Goal: Task Accomplishment & Management: Complete application form

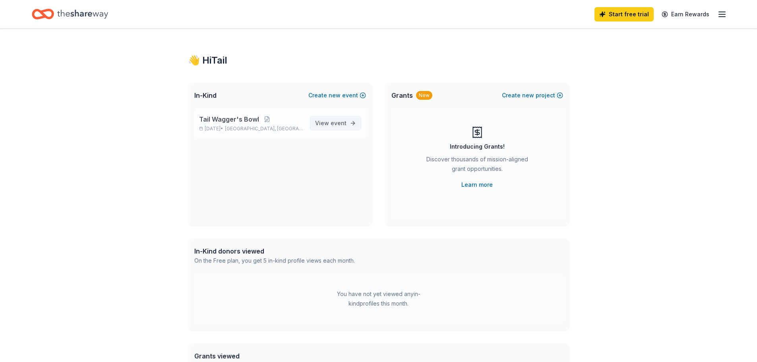
click at [341, 125] on span "event" at bounding box center [338, 123] width 16 height 7
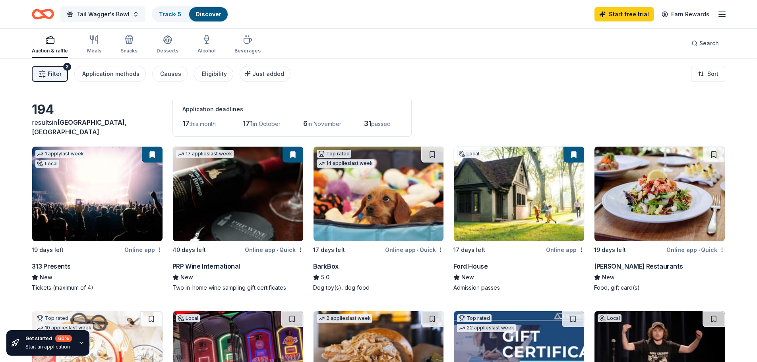
click at [124, 14] on span "Tail Wagger's Bowl" at bounding box center [102, 15] width 53 height 10
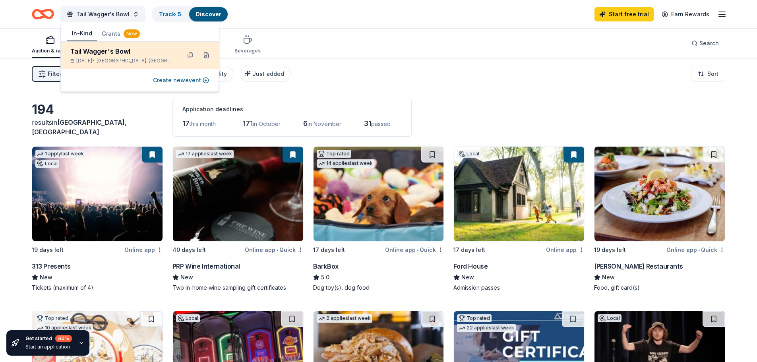
click at [207, 56] on button at bounding box center [206, 55] width 13 height 13
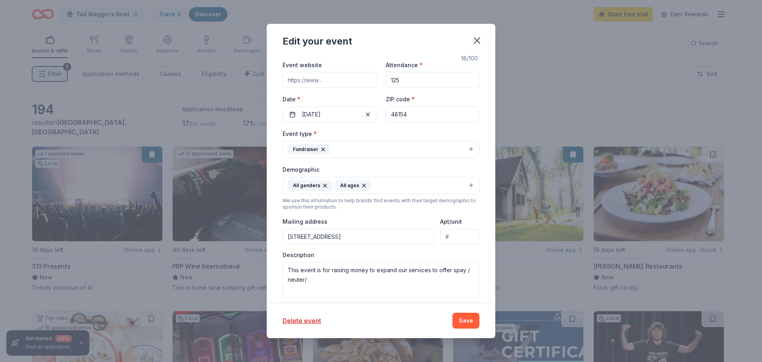
scroll to position [119, 0]
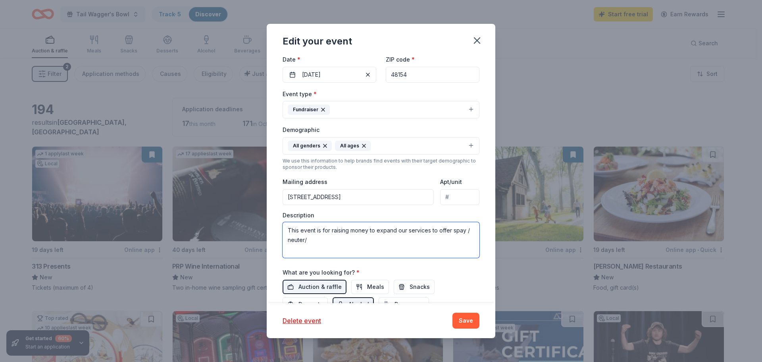
click at [315, 239] on textarea "This event is for raising money to expand our services to offer spay / neuter/" at bounding box center [381, 240] width 197 height 36
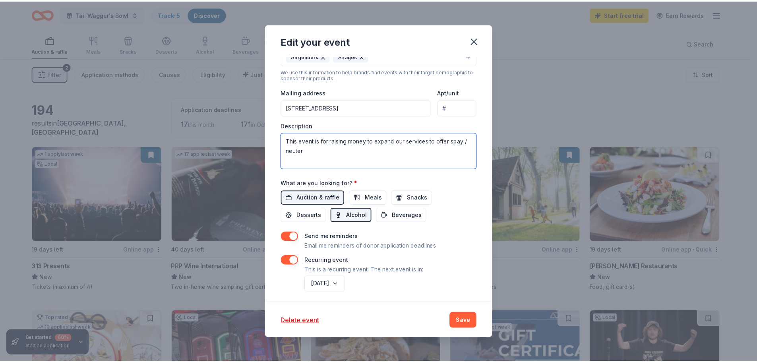
scroll to position [212, 0]
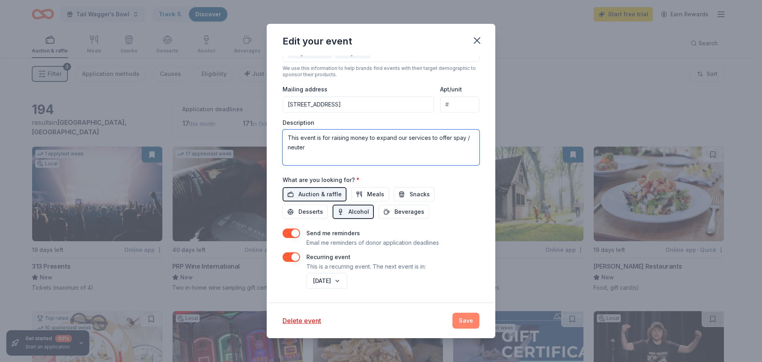
type textarea "This event is for raising money to expand our services to offer spay / neuter"
click at [460, 319] on button "Save" at bounding box center [466, 321] width 27 height 16
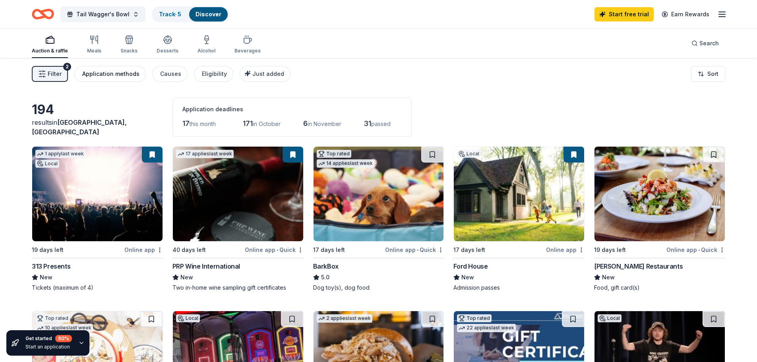
click at [122, 75] on div "Application methods" at bounding box center [110, 74] width 57 height 10
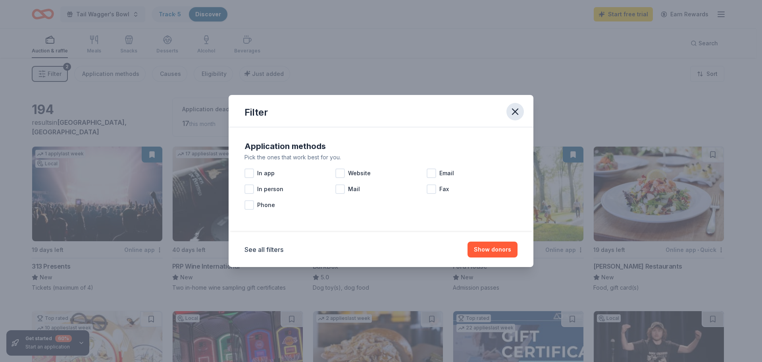
click at [511, 114] on icon "button" at bounding box center [515, 111] width 11 height 11
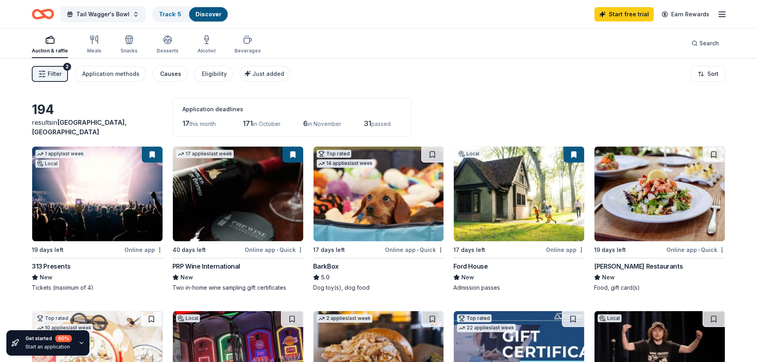
click at [165, 77] on div "Causes" at bounding box center [170, 74] width 21 height 10
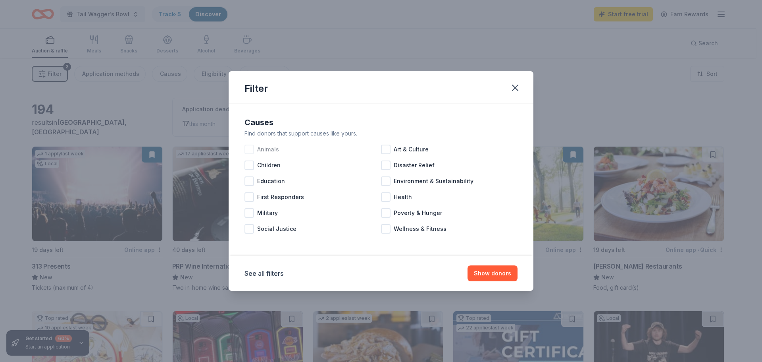
click at [252, 149] on div at bounding box center [250, 150] width 10 height 10
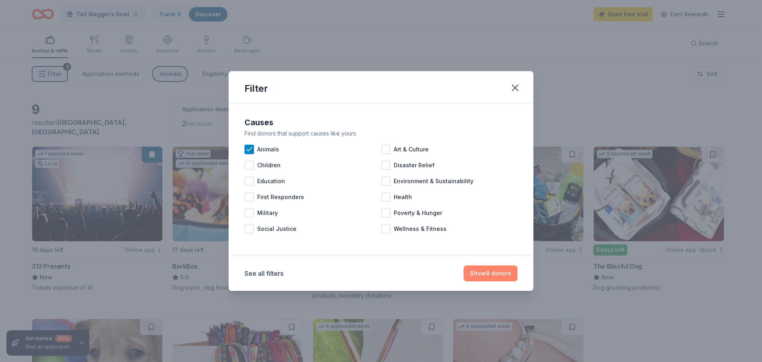
click at [493, 271] on button "Show 9 donors" at bounding box center [491, 273] width 54 height 16
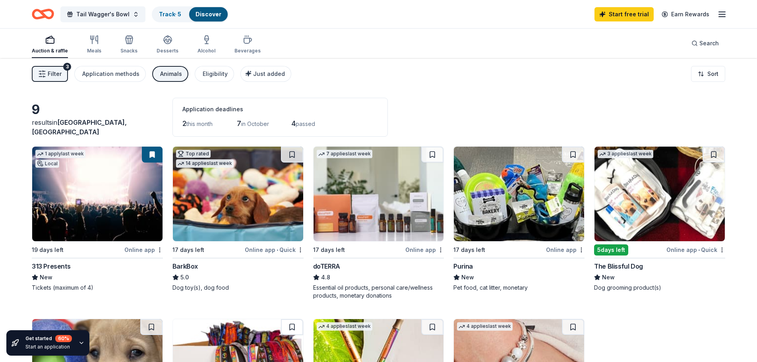
click at [169, 76] on div "Animals" at bounding box center [171, 74] width 22 height 10
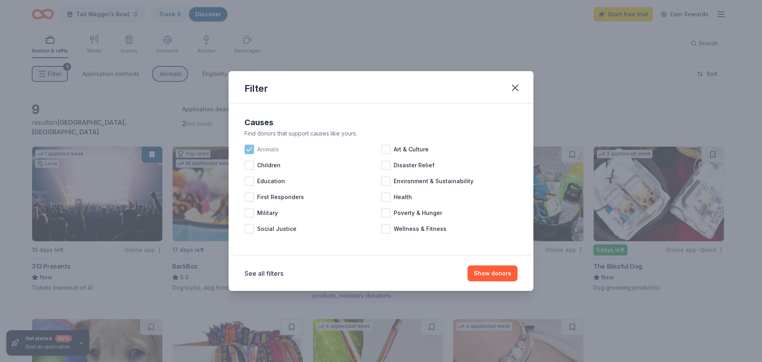
click at [249, 147] on icon at bounding box center [249, 149] width 8 height 8
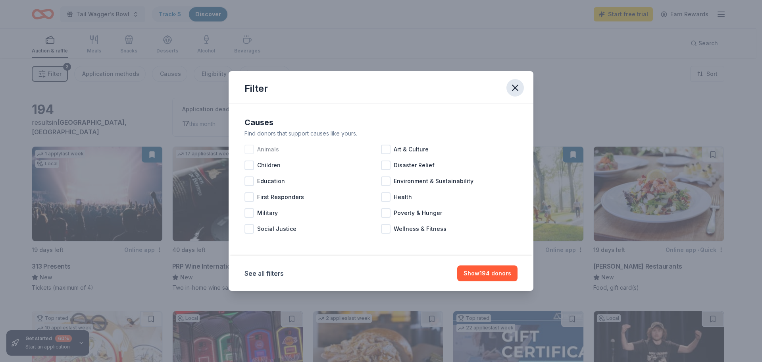
click at [517, 89] on icon "button" at bounding box center [516, 88] width 6 height 6
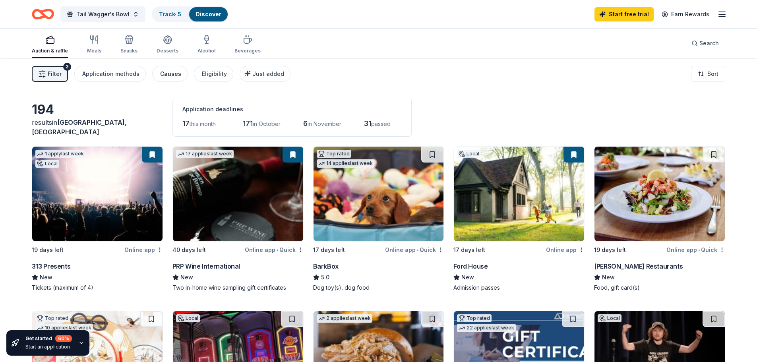
click at [172, 71] on div "Causes" at bounding box center [170, 74] width 21 height 10
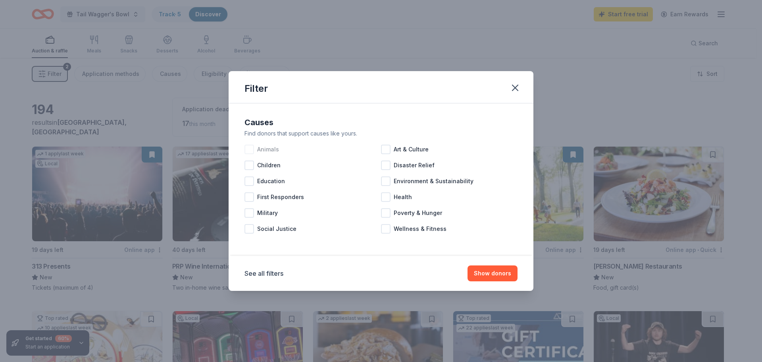
click at [247, 147] on div at bounding box center [250, 150] width 10 height 10
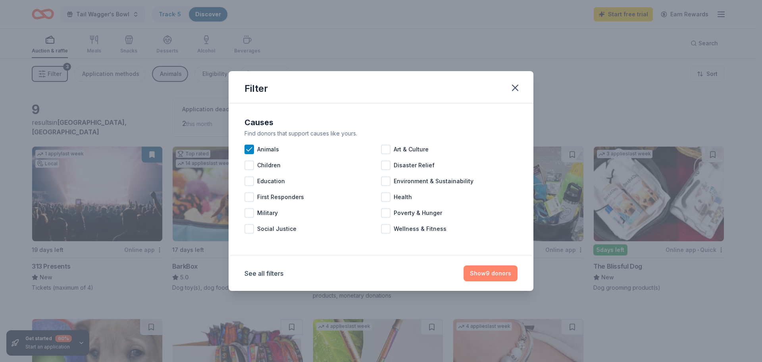
click at [506, 274] on button "Show 9 donors" at bounding box center [491, 273] width 54 height 16
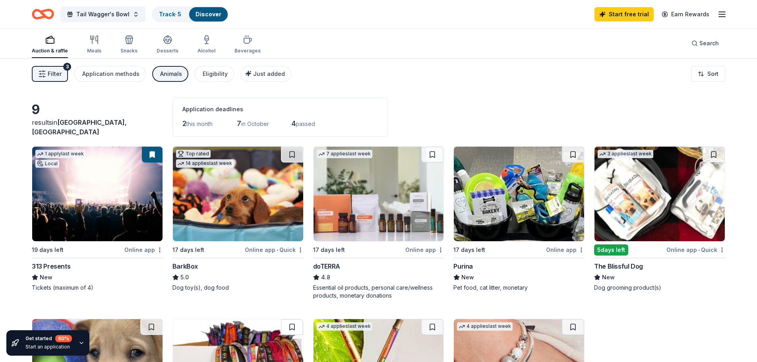
click at [172, 70] on div "Animals" at bounding box center [171, 74] width 22 height 10
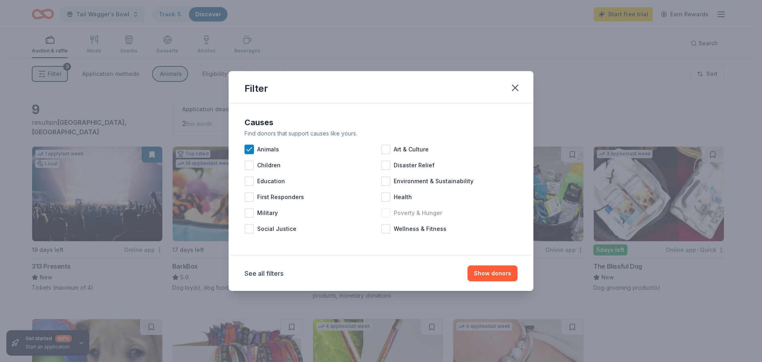
click at [384, 213] on div at bounding box center [386, 213] width 10 height 10
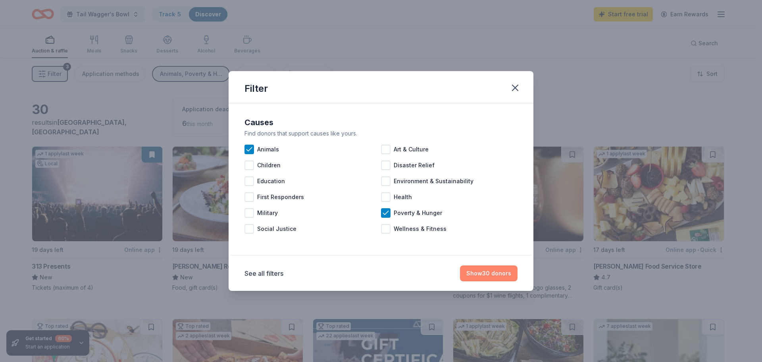
click at [474, 275] on button "Show 30 donors" at bounding box center [489, 273] width 58 height 16
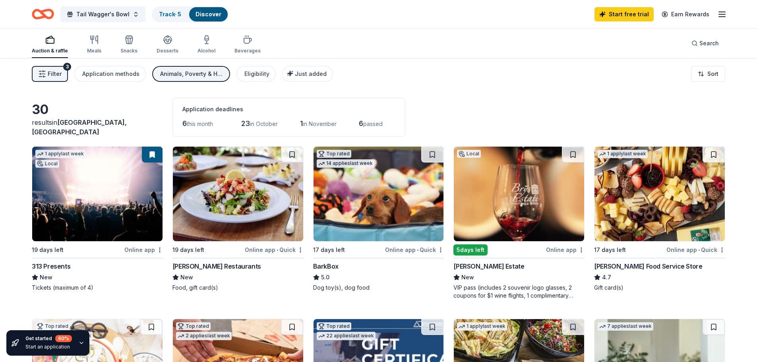
click at [177, 73] on div "Animals, Poverty & Hunger" at bounding box center [192, 74] width 64 height 10
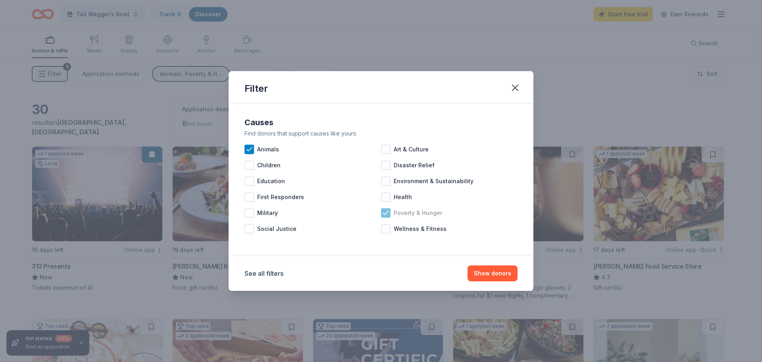
click at [384, 212] on icon at bounding box center [386, 213] width 8 height 8
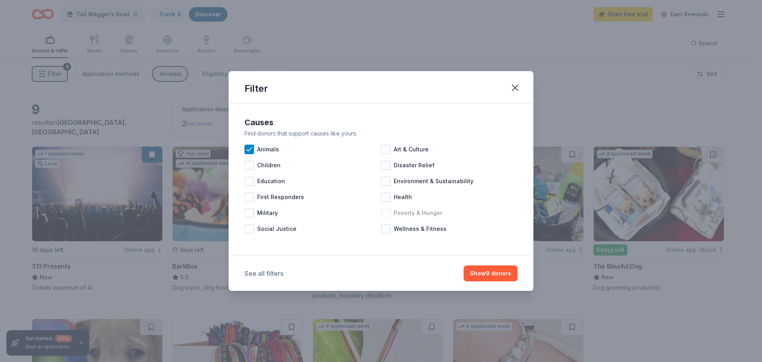
click at [273, 275] on button "See all filters" at bounding box center [264, 273] width 39 height 10
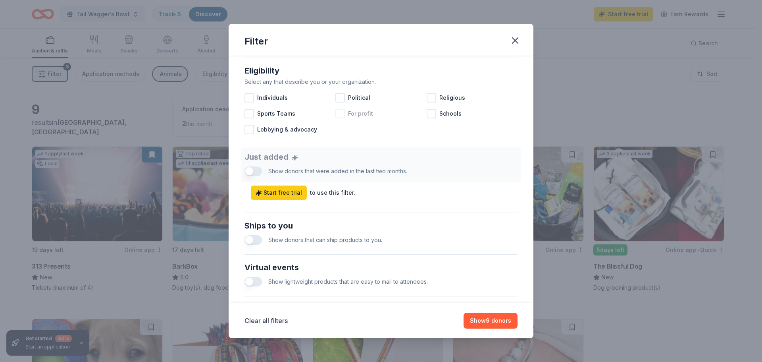
scroll to position [238, 0]
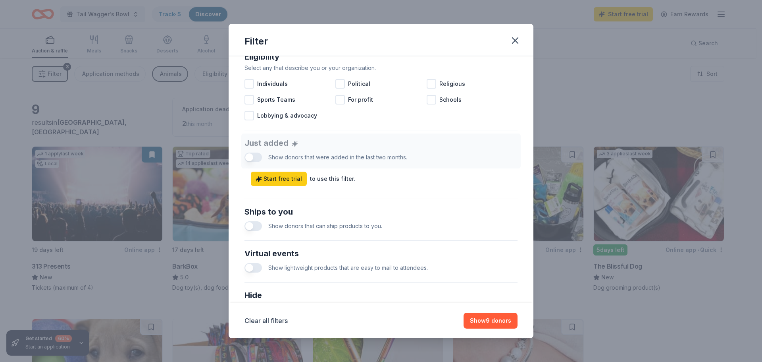
click at [260, 226] on button "button" at bounding box center [253, 226] width 17 height 10
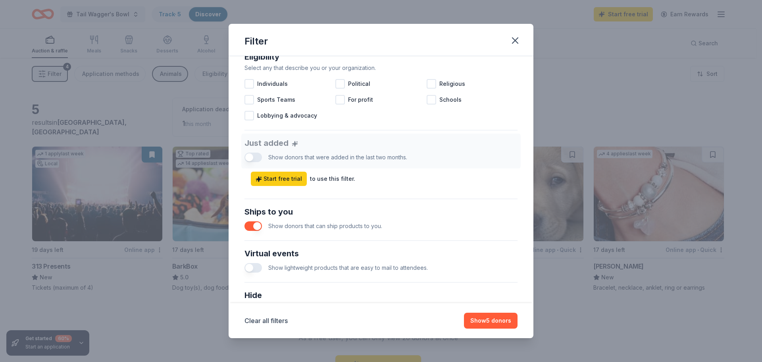
click at [253, 226] on button "button" at bounding box center [253, 226] width 17 height 10
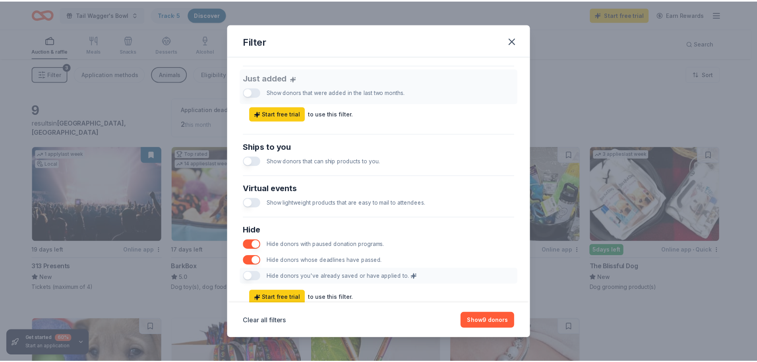
scroll to position [318, 0]
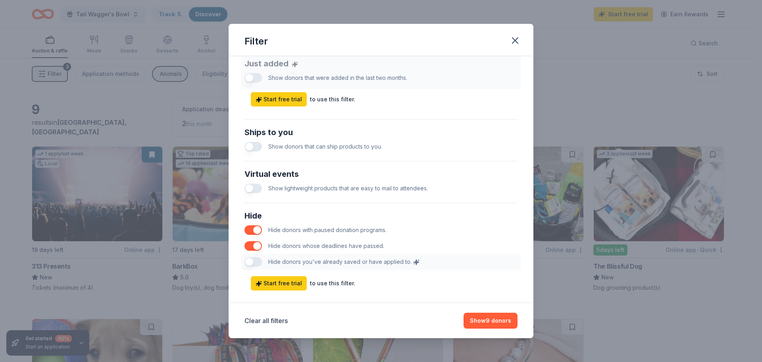
click at [249, 228] on button "button" at bounding box center [253, 230] width 17 height 10
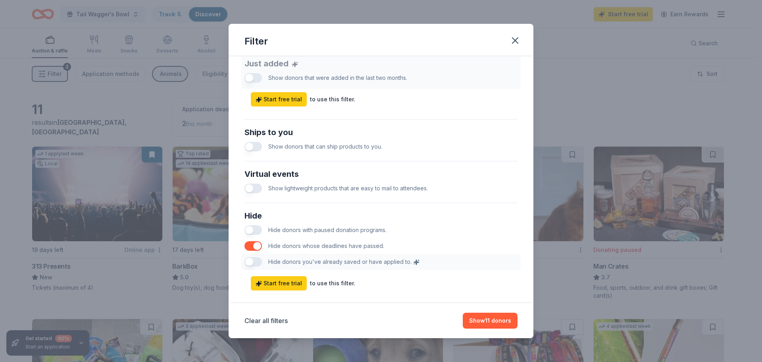
click at [246, 230] on button "button" at bounding box center [253, 230] width 17 height 10
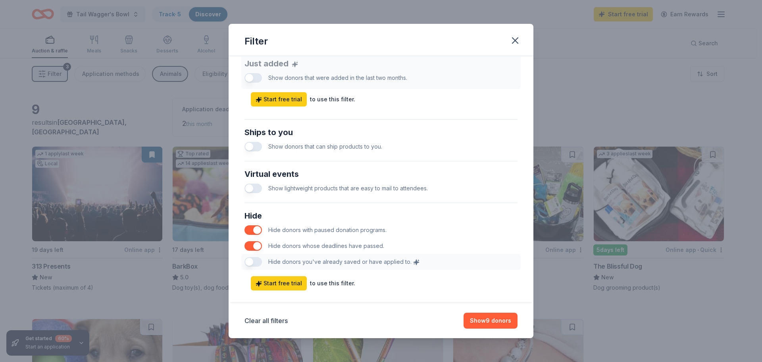
click at [249, 245] on button "button" at bounding box center [253, 246] width 17 height 10
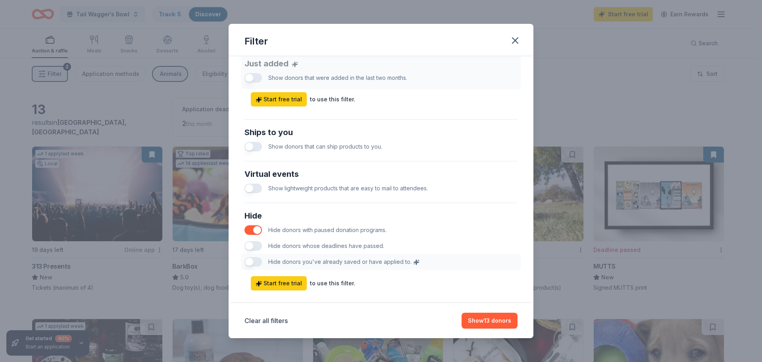
click at [249, 245] on button "button" at bounding box center [253, 246] width 17 height 10
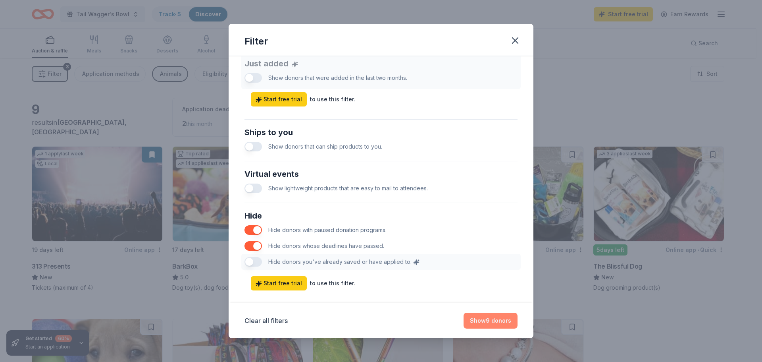
click at [489, 323] on button "Show 9 donors" at bounding box center [491, 321] width 54 height 16
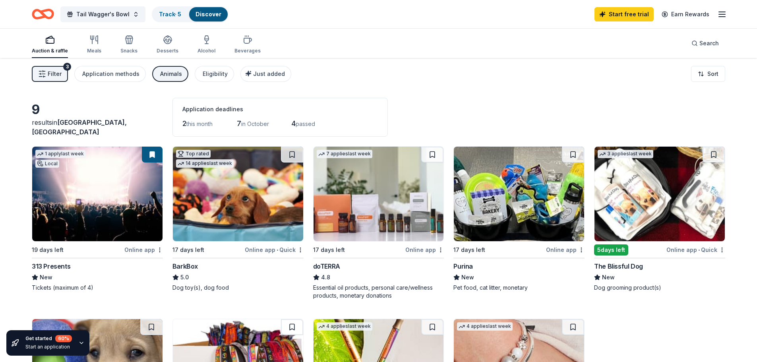
click at [716, 16] on div "Start free trial Earn Rewards" at bounding box center [660, 14] width 132 height 19
click at [722, 15] on icon "button" at bounding box center [722, 15] width 10 height 10
click at [409, 86] on div "Filter 3 Application methods Animals Eligibility Just added Sort" at bounding box center [378, 74] width 757 height 32
click at [173, 10] on div "Track · 5" at bounding box center [169, 14] width 35 height 14
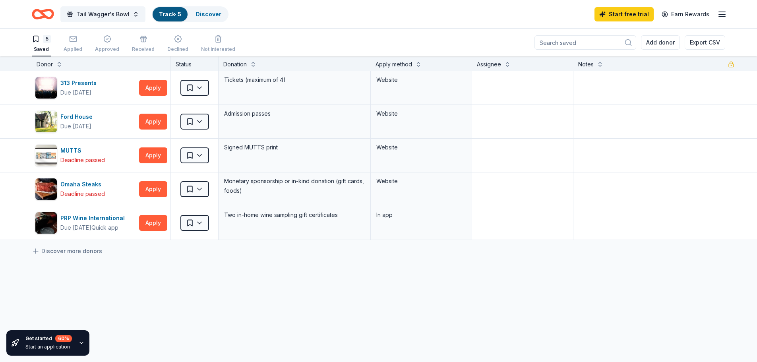
click at [159, 11] on link "Track · 5" at bounding box center [170, 14] width 22 height 7
click at [85, 15] on span "Tail Wagger's Bowl" at bounding box center [102, 15] width 53 height 10
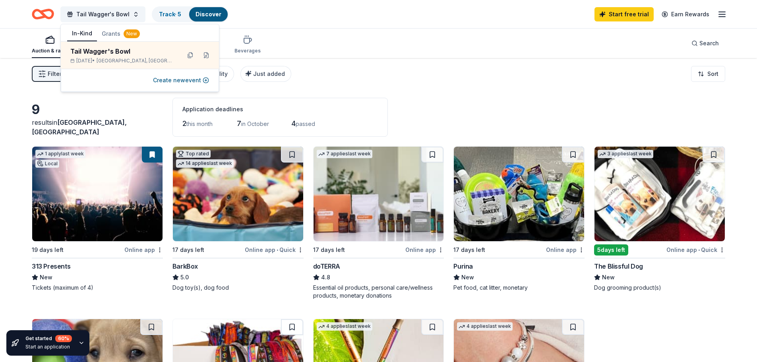
click at [397, 77] on div "Filter 3 Application methods Animals Eligibility Just added Sort" at bounding box center [378, 74] width 757 height 32
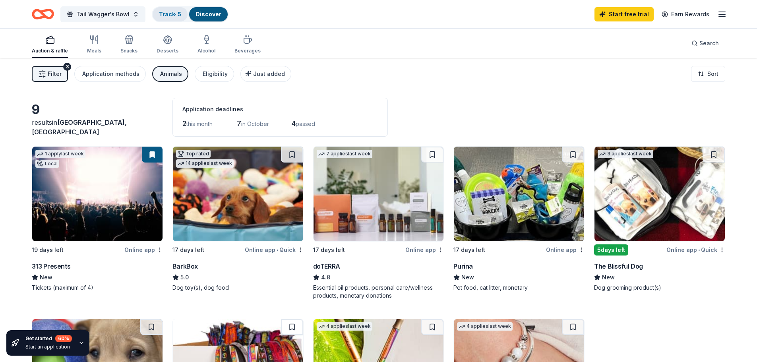
click at [173, 14] on link "Track · 5" at bounding box center [170, 14] width 22 height 7
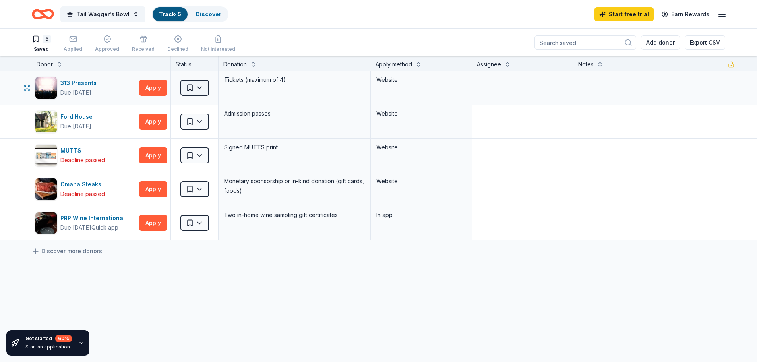
click at [203, 89] on html "Tail Wagger's Bowl Track · 5 Discover Start free trial Earn Rewards 5 Saved App…" at bounding box center [378, 181] width 757 height 362
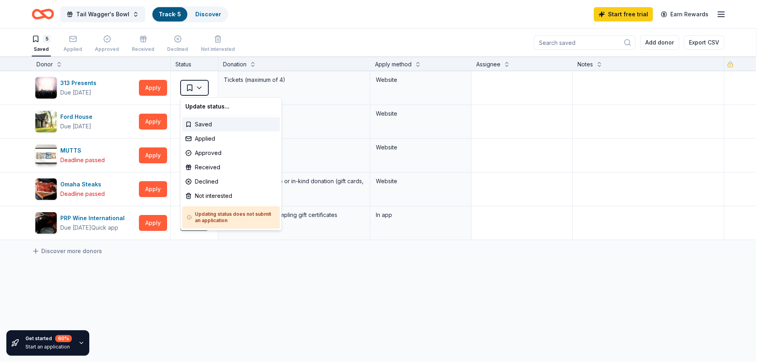
click at [153, 88] on html "Tail Wagger's Bowl Track · 5 Discover Start free trial Earn Rewards 5 Saved App…" at bounding box center [381, 181] width 762 height 362
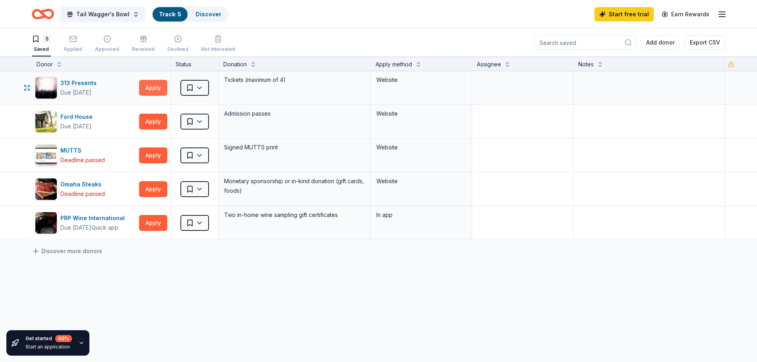
click at [152, 91] on button "Apply" at bounding box center [153, 88] width 28 height 16
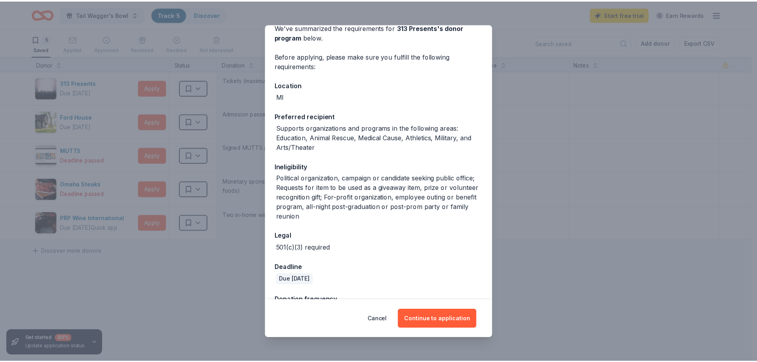
scroll to position [65, 0]
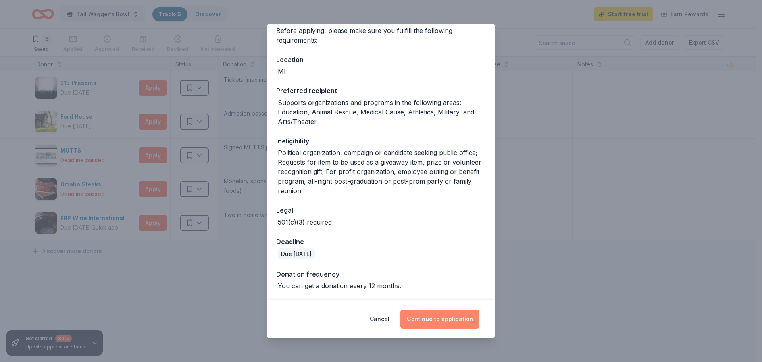
click at [439, 317] on button "Continue to application" at bounding box center [440, 318] width 79 height 19
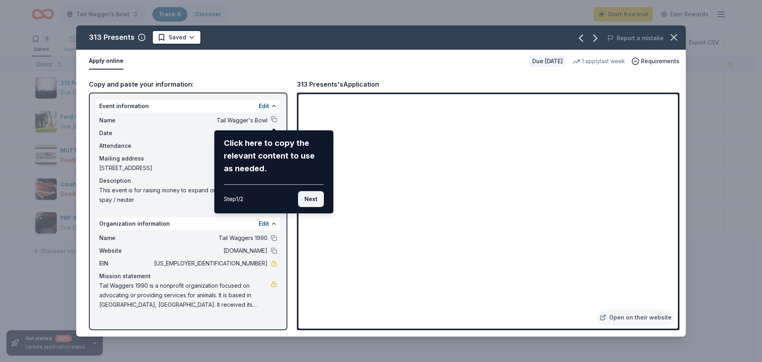
click at [309, 197] on button "Next" at bounding box center [311, 199] width 26 height 16
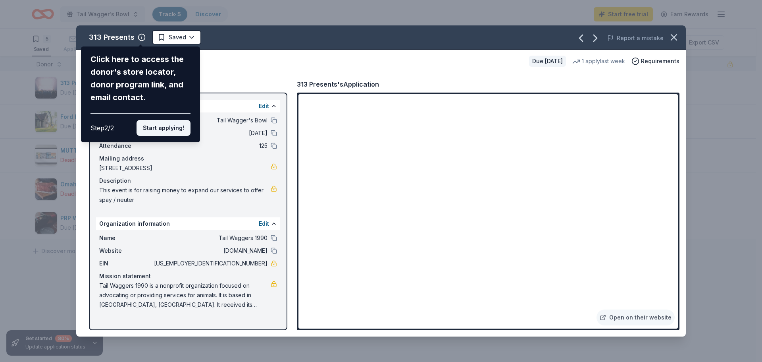
click at [165, 127] on button "Start applying!" at bounding box center [164, 128] width 54 height 16
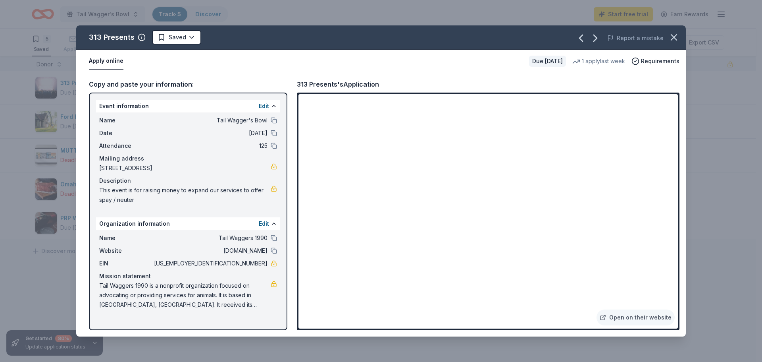
click at [374, 233] on div "313 Presents Saved Report a mistake Apply online Due in 19 days 1 apply last we…" at bounding box center [381, 180] width 610 height 311
click at [453, 231] on div "313 Presents Saved Report a mistake Apply online Due in 19 days 1 apply last we…" at bounding box center [381, 180] width 610 height 311
click at [274, 146] on button at bounding box center [274, 146] width 6 height 6
drag, startPoint x: 234, startPoint y: 262, endPoint x: 264, endPoint y: 261, distance: 29.4
click at [264, 261] on span "27-2932777" at bounding box center [209, 264] width 115 height 10
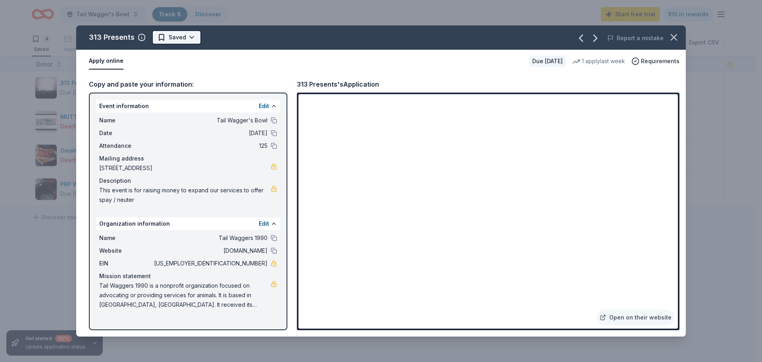
click at [188, 39] on html "Tail Wagger's Bowl Track · 5 Discover Start free trial $10 in rewards 4 Saved 1…" at bounding box center [381, 181] width 762 height 362
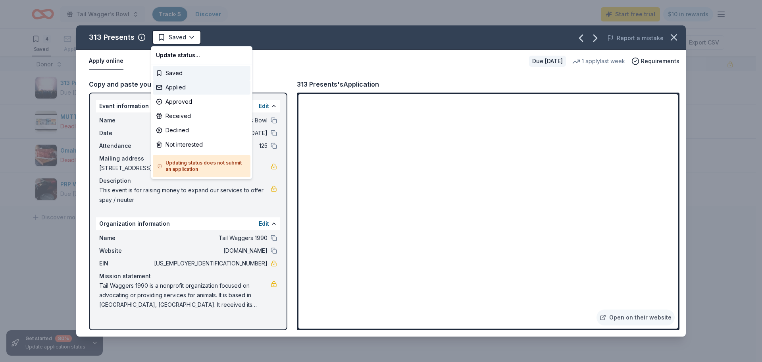
click at [186, 84] on div "Applied" at bounding box center [202, 87] width 98 height 14
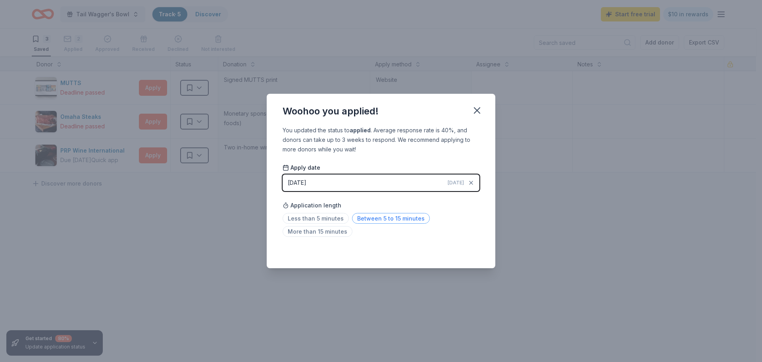
click at [354, 220] on span "Between 5 to 15 minutes" at bounding box center [391, 218] width 78 height 11
click at [478, 108] on icon "button" at bounding box center [477, 110] width 11 height 11
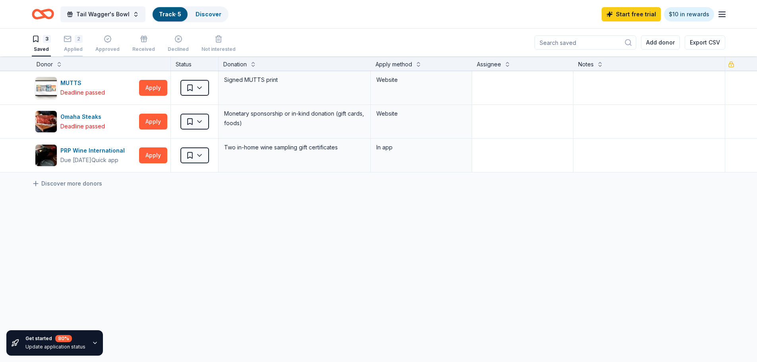
click at [67, 46] on div "Applied" at bounding box center [73, 49] width 19 height 6
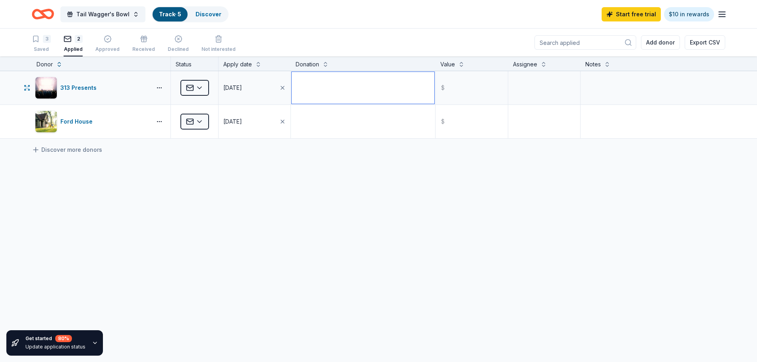
click at [328, 78] on textarea at bounding box center [362, 88] width 143 height 32
click at [402, 195] on div "313 Presents Applied 09/22/2025 $ Ford House Applied 09/22/2025 $ Discover more…" at bounding box center [378, 179] width 757 height 217
click at [110, 41] on icon "button" at bounding box center [108, 39] width 8 height 8
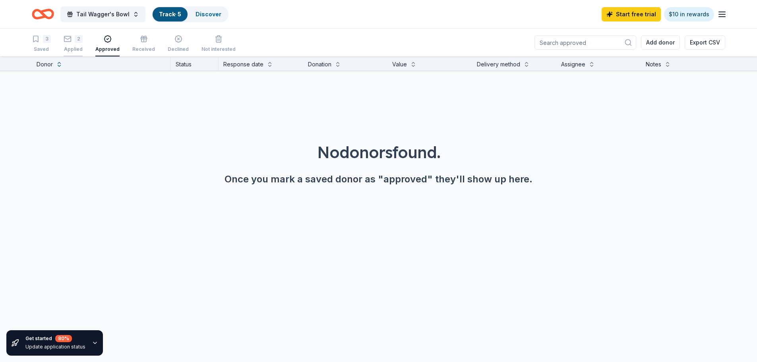
click at [70, 45] on div "2 Applied" at bounding box center [73, 43] width 19 height 17
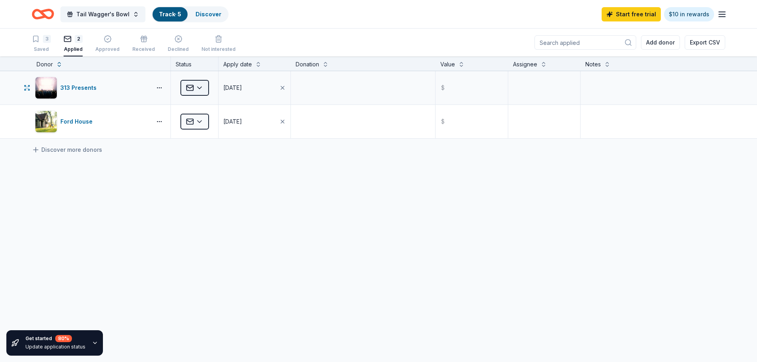
click at [202, 88] on html "Tail Wagger's Bowl Track · 5 Discover Start free trial $10 in rewards 3 Saved 2…" at bounding box center [378, 181] width 757 height 362
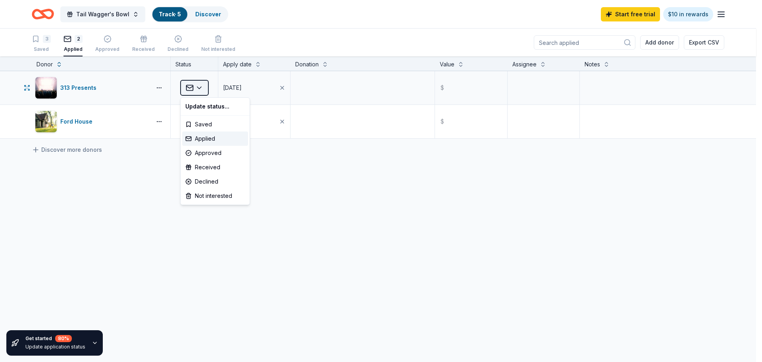
click at [202, 88] on html "Tail Wagger's Bowl Track · 5 Discover Start free trial $10 in rewards 3 Saved 2…" at bounding box center [381, 181] width 762 height 362
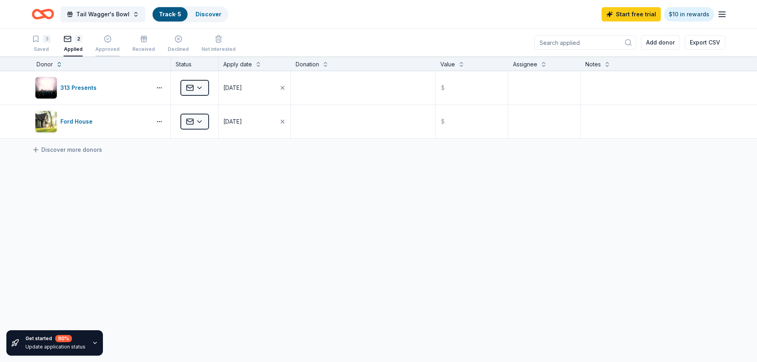
click at [108, 46] on div "Approved" at bounding box center [107, 49] width 24 height 6
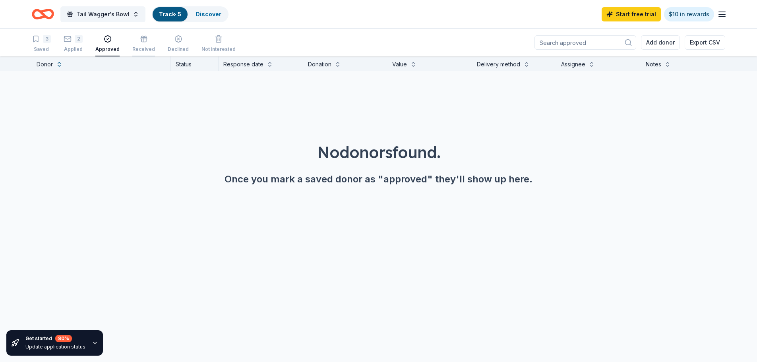
click at [139, 48] on div "Received" at bounding box center [143, 49] width 23 height 6
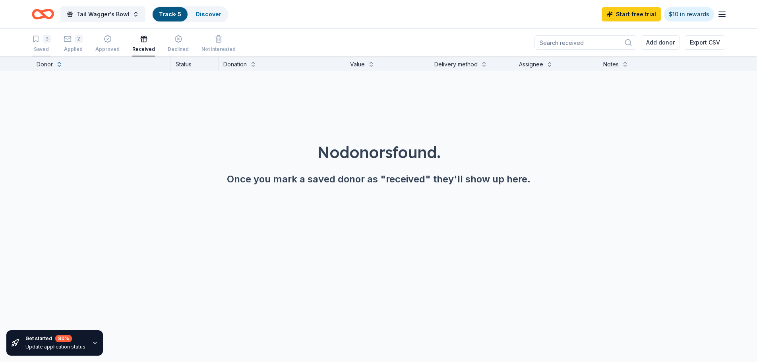
click at [42, 45] on div "3 Saved" at bounding box center [41, 43] width 19 height 17
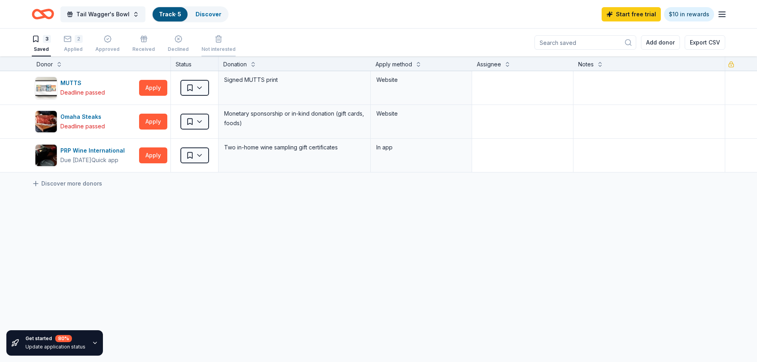
click at [222, 49] on div "Not interested" at bounding box center [218, 49] width 34 height 6
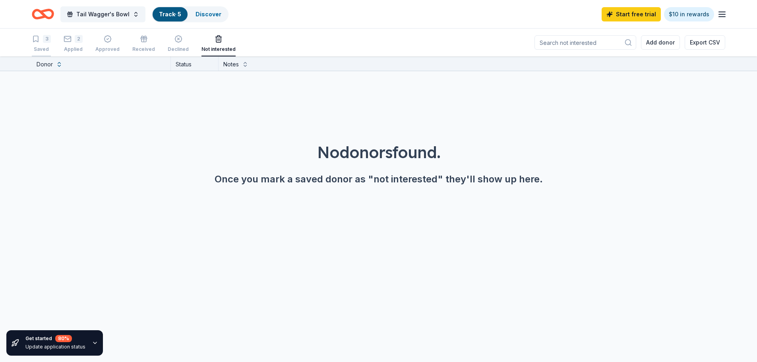
click at [34, 40] on icon "button" at bounding box center [35, 39] width 5 height 6
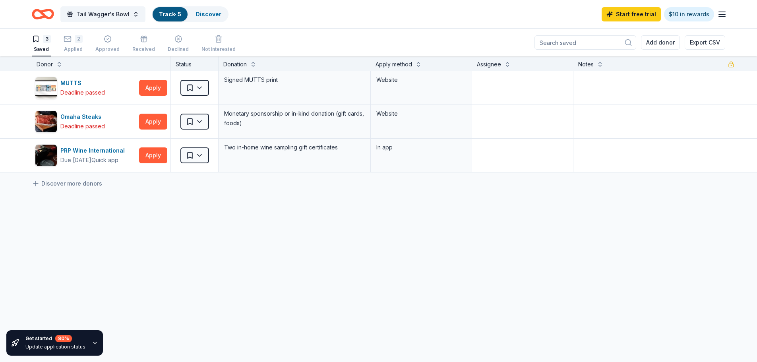
click at [149, 194] on div "Discover more donors" at bounding box center [378, 183] width 757 height 22
click at [59, 184] on link "Discover more donors" at bounding box center [67, 184] width 70 height 10
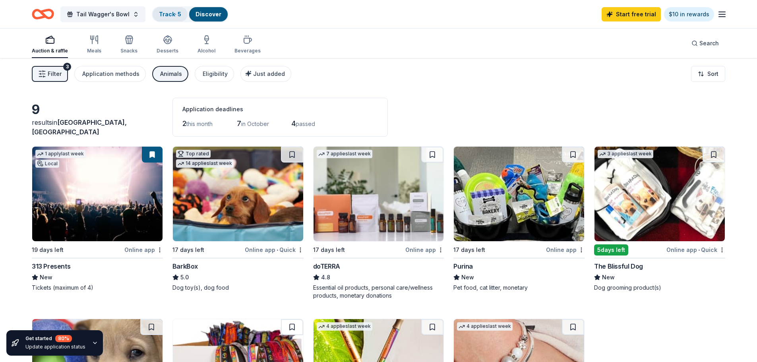
click at [160, 17] on link "Track · 5" at bounding box center [170, 14] width 22 height 7
click at [174, 12] on link "Track · 5" at bounding box center [170, 14] width 22 height 7
click at [167, 12] on link "Track · 5" at bounding box center [170, 14] width 22 height 7
click at [192, 17] on div "Discover" at bounding box center [208, 14] width 39 height 14
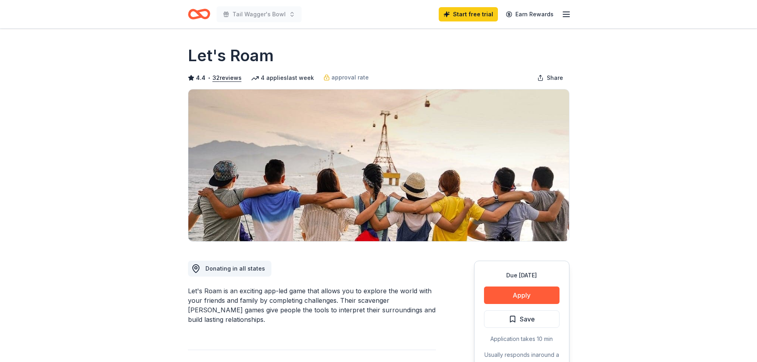
drag, startPoint x: 270, startPoint y: 56, endPoint x: 213, endPoint y: 56, distance: 57.2
click at [213, 56] on h1 "Let's Roam" at bounding box center [231, 55] width 86 height 22
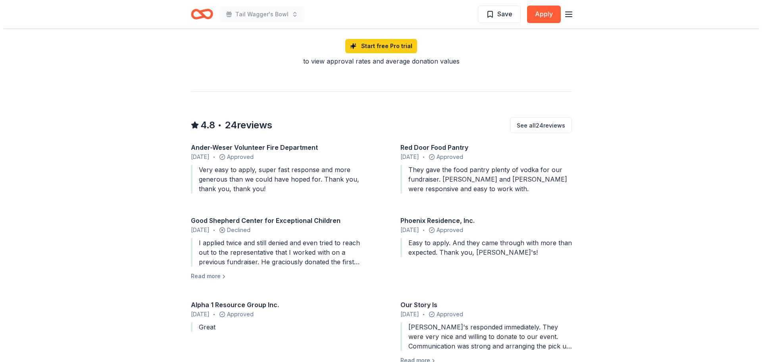
scroll to position [675, 0]
click at [212, 271] on button "Read more" at bounding box center [206, 276] width 36 height 10
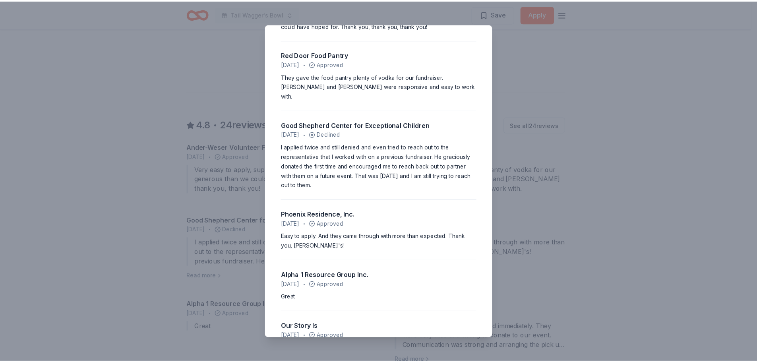
scroll to position [79, 0]
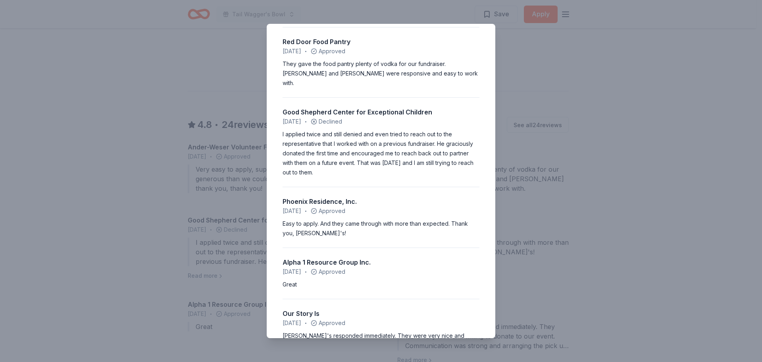
click at [625, 102] on div "4.8 • 24 reviews Ander-Weser Volunteer Fire Department August 2025 • Approved V…" at bounding box center [381, 181] width 762 height 362
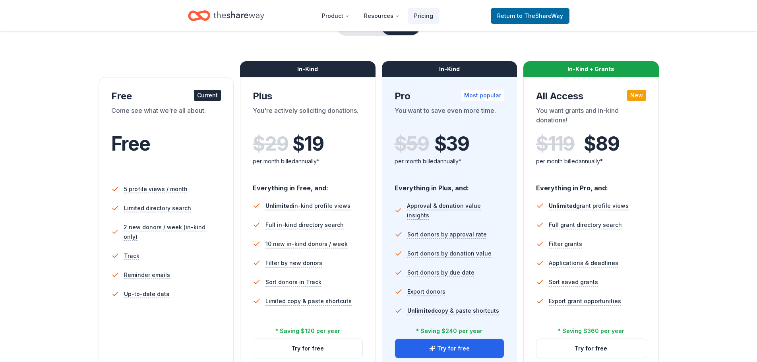
scroll to position [79, 0]
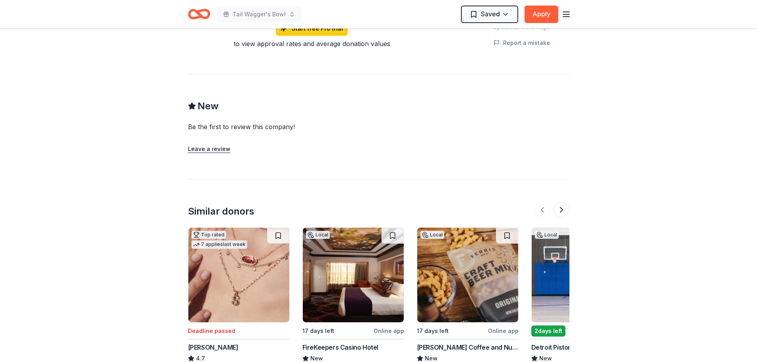
scroll to position [755, 0]
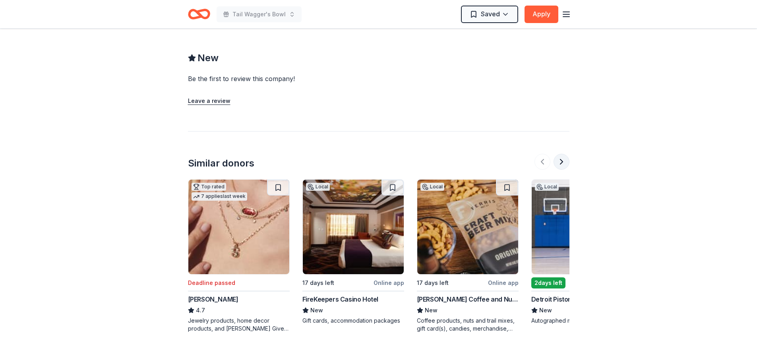
click at [561, 154] on button at bounding box center [561, 162] width 16 height 16
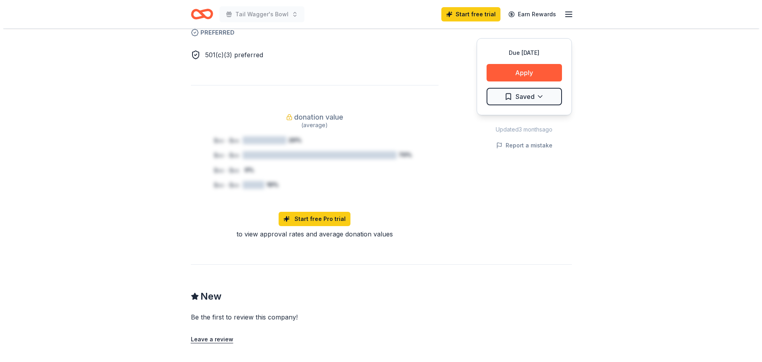
scroll to position [278, 0]
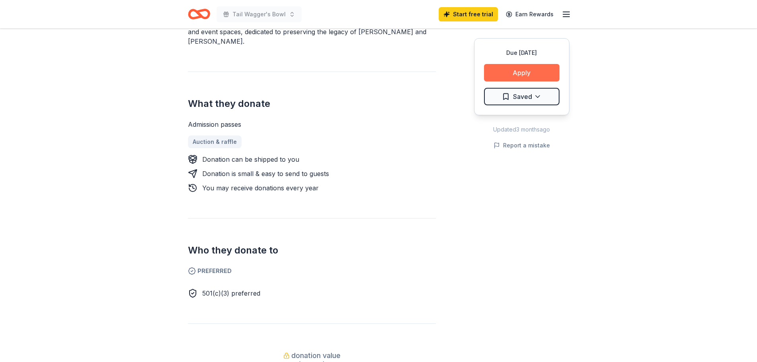
click at [524, 69] on button "Apply" at bounding box center [521, 72] width 75 height 17
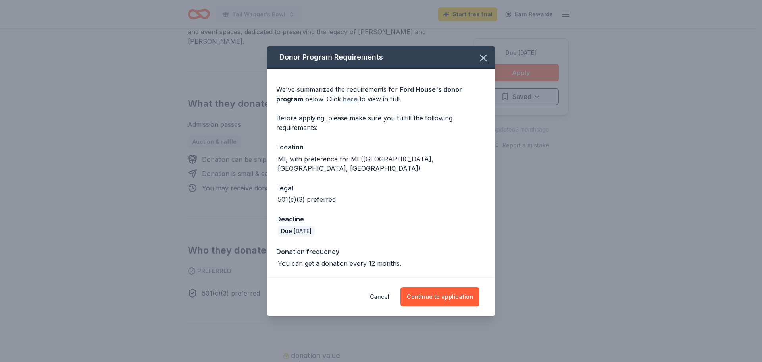
click at [348, 97] on link "here" at bounding box center [350, 99] width 15 height 10
click at [484, 60] on icon "button" at bounding box center [483, 57] width 11 height 11
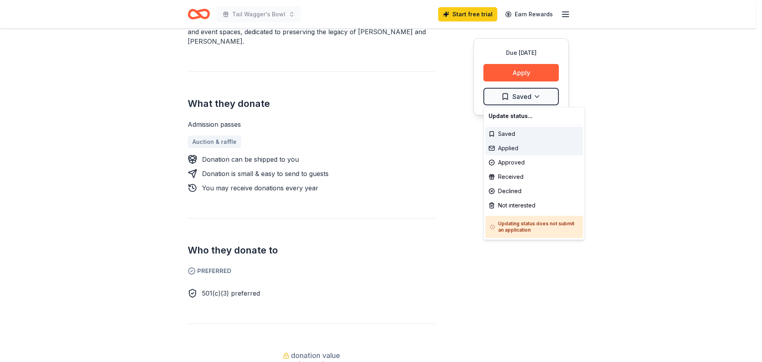
click at [520, 149] on div "Applied" at bounding box center [535, 148] width 98 height 14
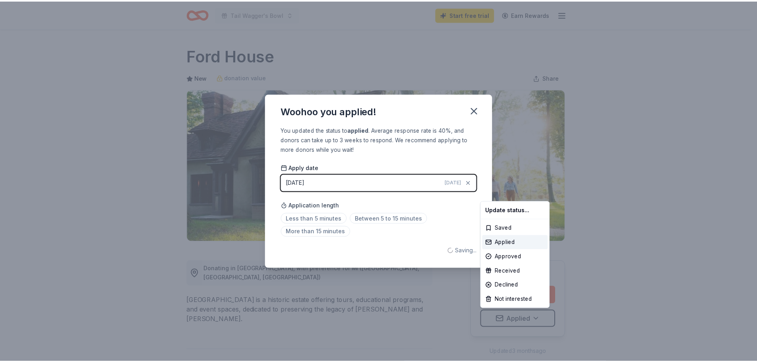
scroll to position [0, 0]
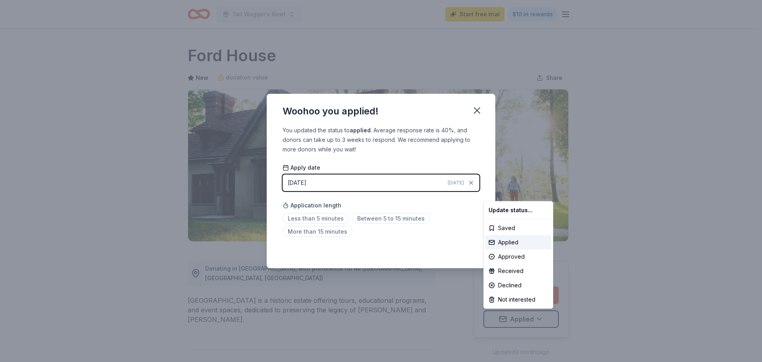
click at [321, 217] on html "Tail Wagger's Bowl Start free trial $10 in rewards Due in 17 days Share Ford Ho…" at bounding box center [381, 181] width 762 height 362
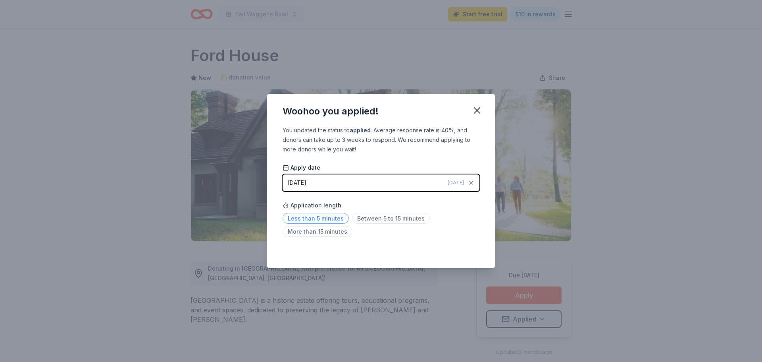
click at [328, 218] on span "Less than 5 minutes" at bounding box center [316, 218] width 66 height 11
click at [477, 113] on icon "button" at bounding box center [477, 110] width 11 height 11
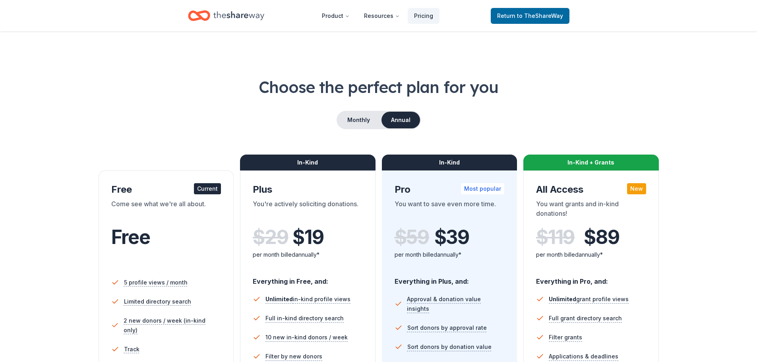
scroll to position [79, 0]
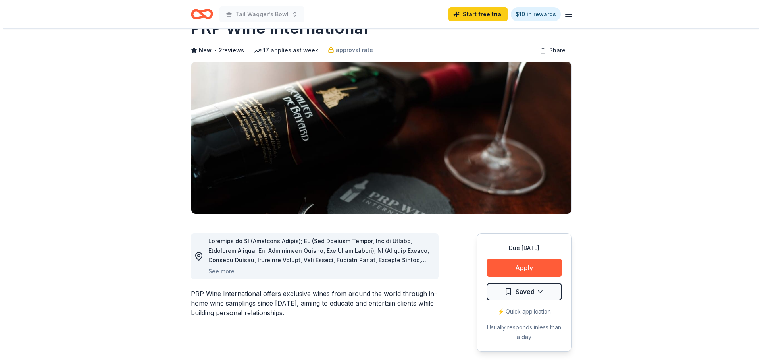
scroll to position [40, 0]
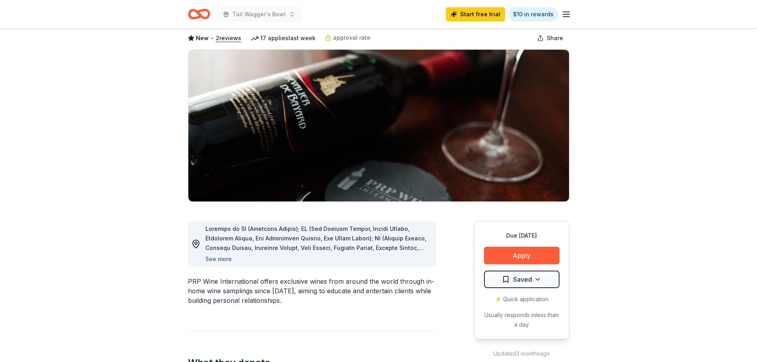
click at [215, 259] on button "See more" at bounding box center [218, 259] width 26 height 10
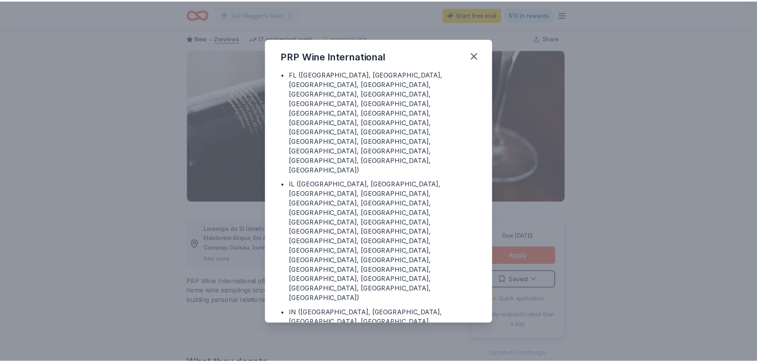
scroll to position [79, 0]
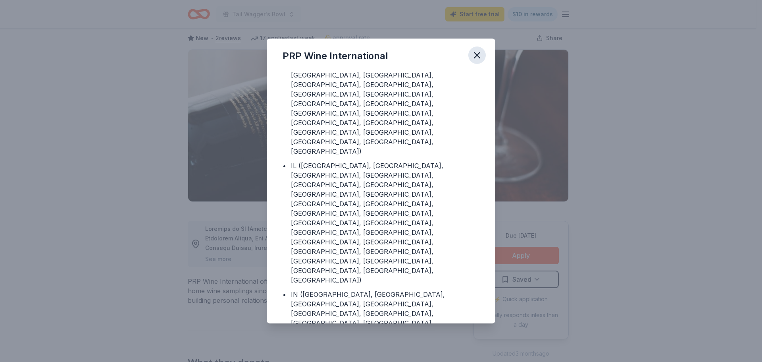
click at [476, 56] on icon "button" at bounding box center [477, 55] width 11 height 11
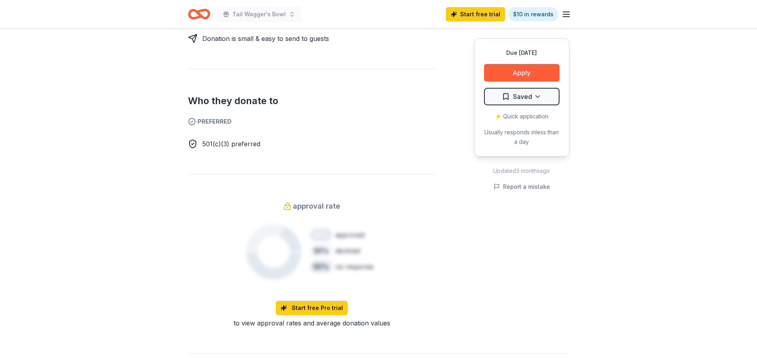
scroll to position [318, 0]
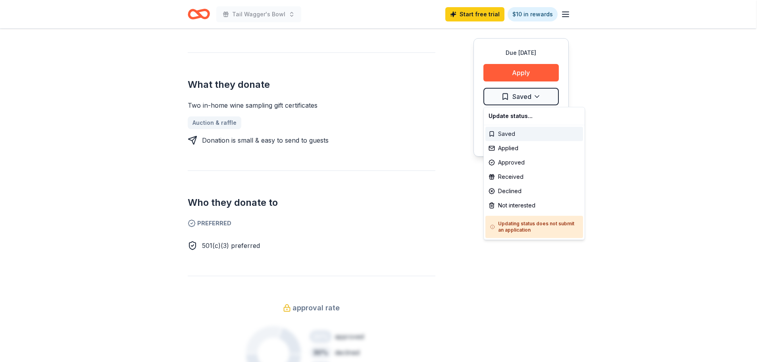
click at [524, 132] on div "Saved" at bounding box center [535, 134] width 98 height 14
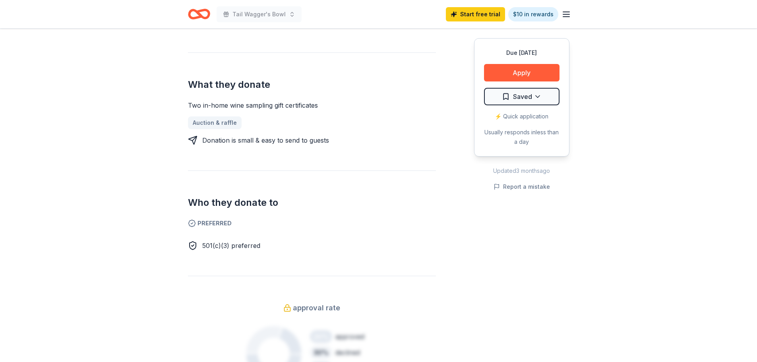
scroll to position [278, 0]
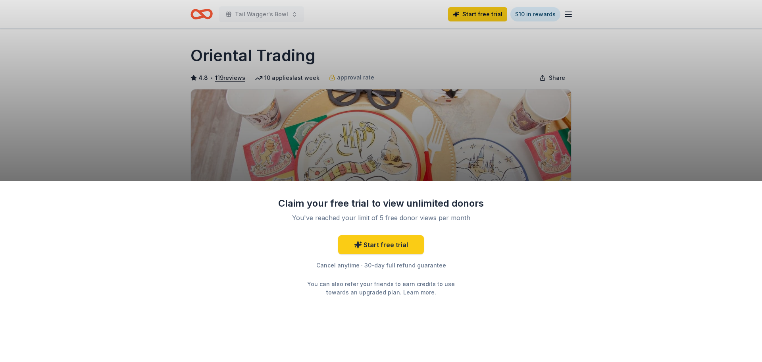
click at [646, 105] on div "Claim your free trial to view unlimited donors You've reached your limit of 5 f…" at bounding box center [381, 181] width 762 height 362
click at [521, 70] on div "Claim your free trial to view unlimited donors You've reached your limit of 5 f…" at bounding box center [381, 181] width 762 height 362
